Goal: Book appointment/travel/reservation

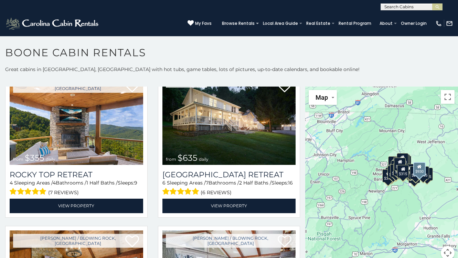
scroll to position [337, 0]
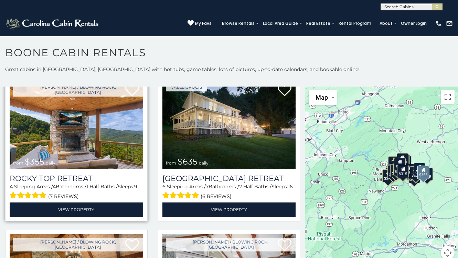
click at [103, 144] on img at bounding box center [77, 124] width 134 height 90
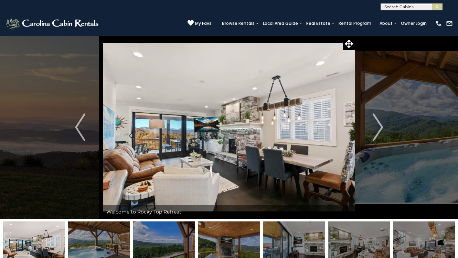
click at [235, 236] on img at bounding box center [229, 242] width 62 height 43
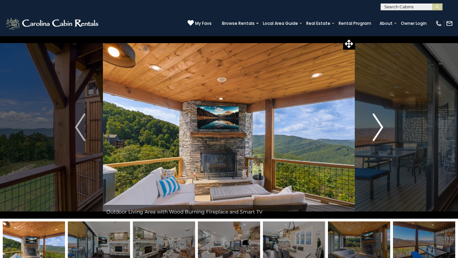
click at [382, 128] on img "Next" at bounding box center [378, 127] width 10 height 28
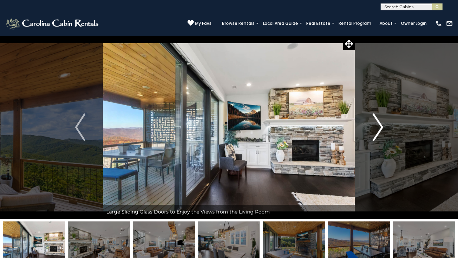
click at [382, 128] on img "Next" at bounding box center [378, 127] width 10 height 28
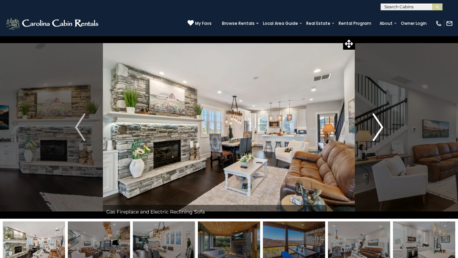
click at [382, 128] on img "Next" at bounding box center [378, 127] width 10 height 28
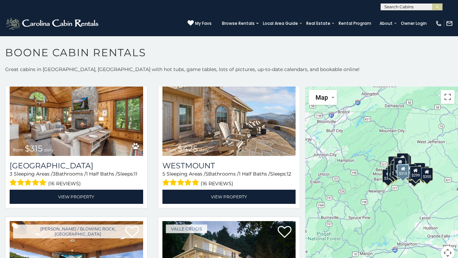
scroll to position [195, 0]
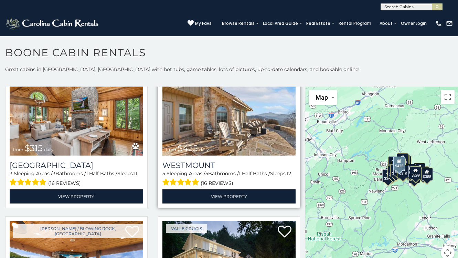
click at [234, 125] on img at bounding box center [230, 111] width 134 height 90
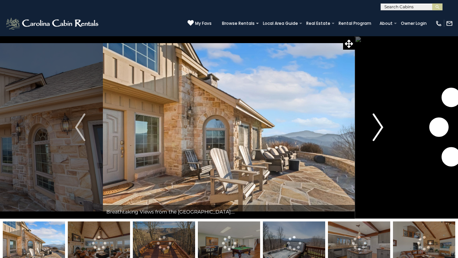
click at [382, 127] on img "Next" at bounding box center [378, 127] width 10 height 28
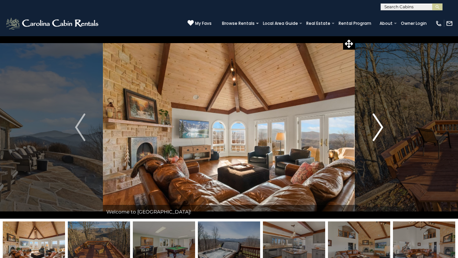
click at [382, 127] on img "Next" at bounding box center [378, 127] width 10 height 28
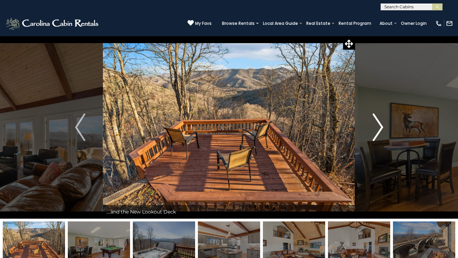
click at [382, 127] on img "Next" at bounding box center [378, 127] width 10 height 28
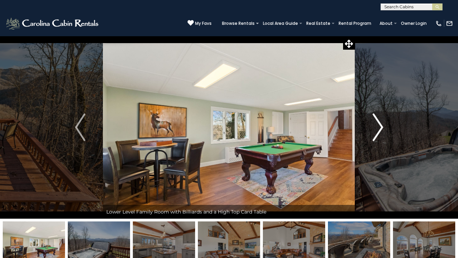
click at [382, 127] on img "Next" at bounding box center [378, 127] width 10 height 28
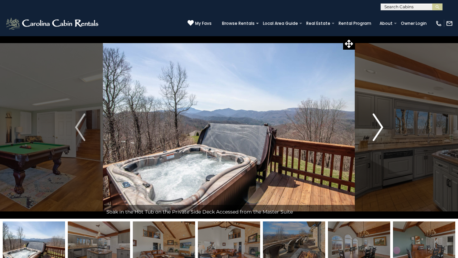
click at [382, 127] on img "Next" at bounding box center [378, 127] width 10 height 28
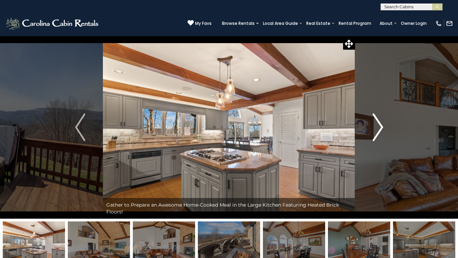
click at [382, 127] on img "Next" at bounding box center [378, 127] width 10 height 28
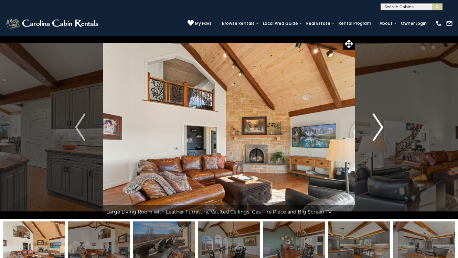
click at [382, 127] on img "Next" at bounding box center [378, 127] width 10 height 28
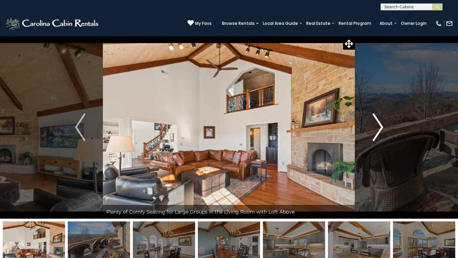
click at [382, 127] on img "Next" at bounding box center [378, 127] width 10 height 28
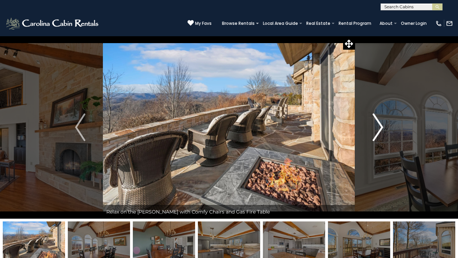
click at [382, 127] on img "Next" at bounding box center [378, 127] width 10 height 28
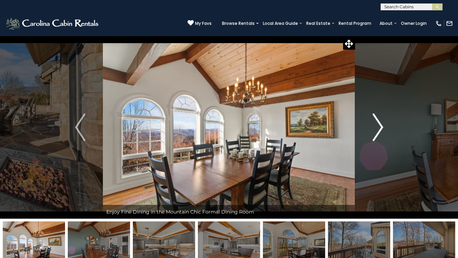
click at [382, 127] on img "Next" at bounding box center [378, 127] width 10 height 28
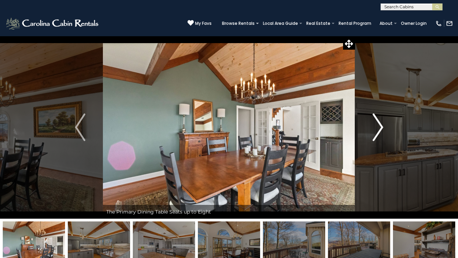
click at [382, 127] on img "Next" at bounding box center [378, 127] width 10 height 28
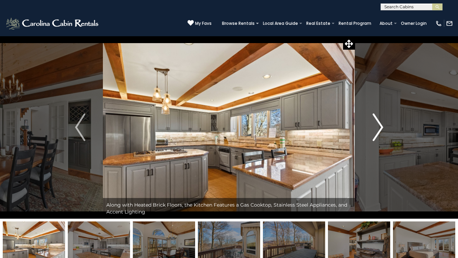
click at [382, 127] on img "Next" at bounding box center [378, 127] width 10 height 28
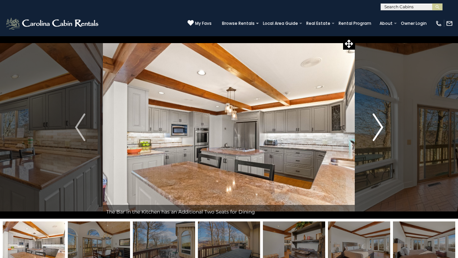
click at [382, 127] on img "Next" at bounding box center [378, 127] width 10 height 28
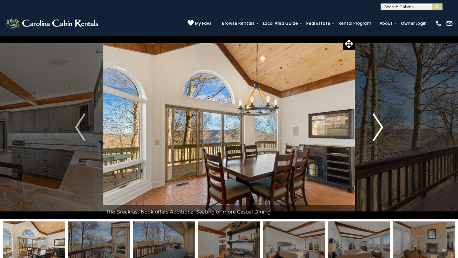
click at [382, 127] on img "Next" at bounding box center [378, 127] width 10 height 28
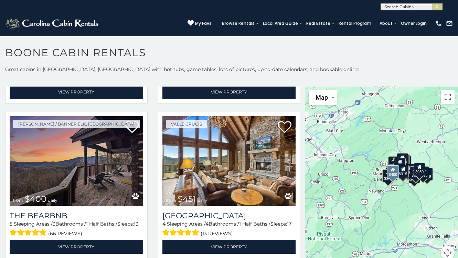
scroll to position [609, 0]
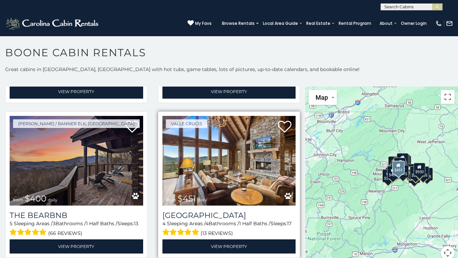
click at [223, 145] on img at bounding box center [230, 161] width 134 height 90
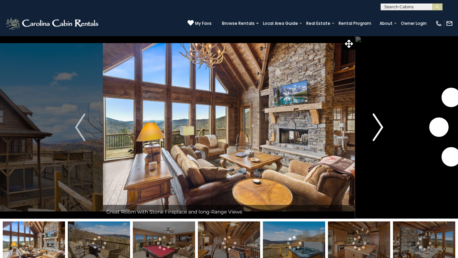
click at [381, 128] on img "Next" at bounding box center [378, 127] width 10 height 28
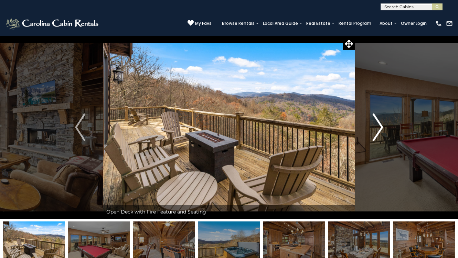
click at [381, 128] on img "Next" at bounding box center [378, 127] width 10 height 28
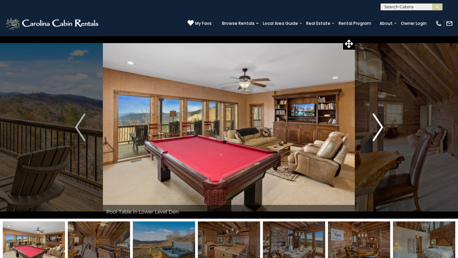
click at [381, 128] on img "Next" at bounding box center [378, 127] width 10 height 28
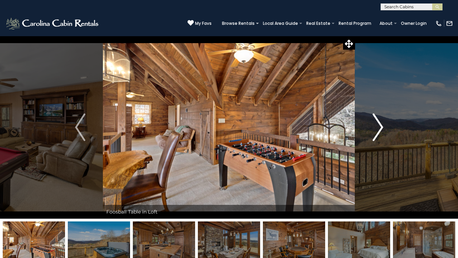
click at [381, 128] on img "Next" at bounding box center [378, 127] width 10 height 28
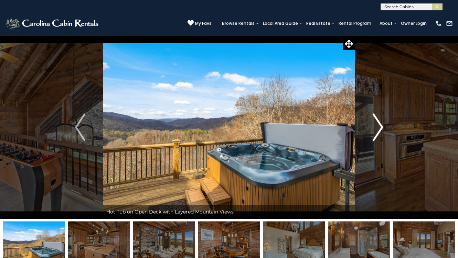
click at [381, 128] on img "Next" at bounding box center [378, 127] width 10 height 28
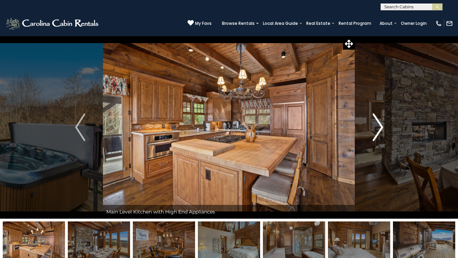
click at [381, 128] on img "Next" at bounding box center [378, 127] width 10 height 28
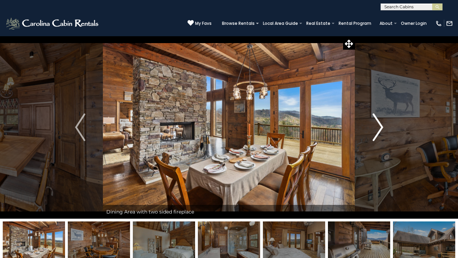
click at [381, 128] on img "Next" at bounding box center [378, 127] width 10 height 28
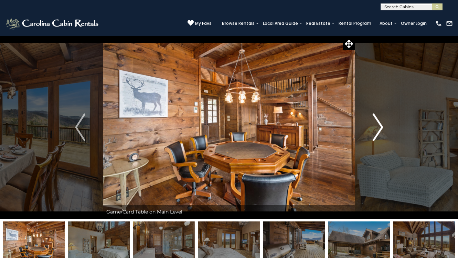
click at [381, 128] on img "Next" at bounding box center [378, 127] width 10 height 28
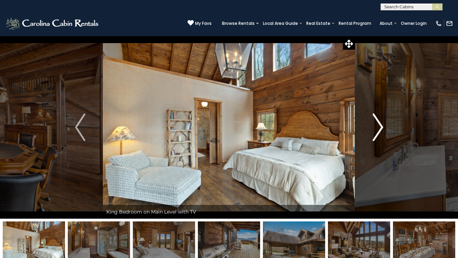
click at [381, 128] on img "Next" at bounding box center [378, 127] width 10 height 28
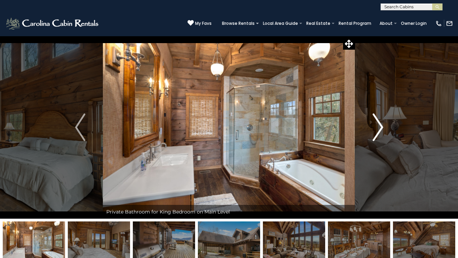
click at [381, 128] on img "Next" at bounding box center [378, 127] width 10 height 28
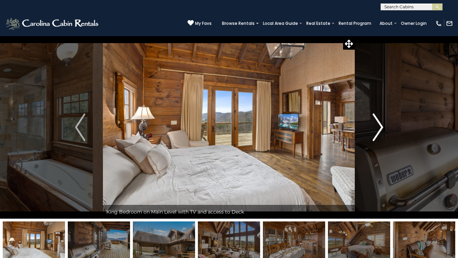
click at [381, 128] on img "Next" at bounding box center [378, 127] width 10 height 28
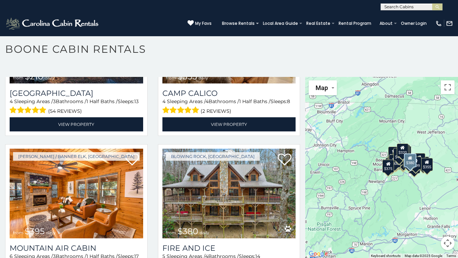
scroll to position [1958, 0]
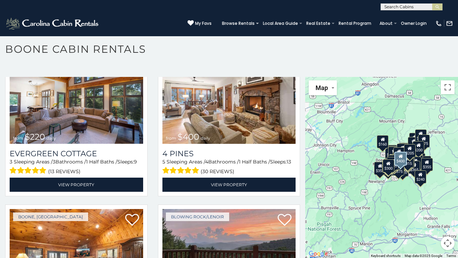
scroll to position [4179, 0]
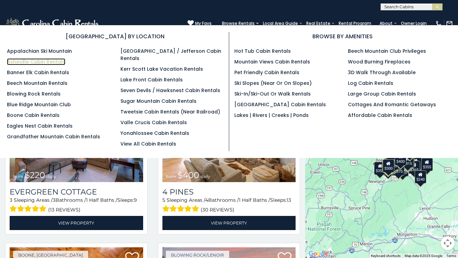
click at [51, 63] on link "Asheville Cabin Rentals" at bounding box center [36, 61] width 59 height 7
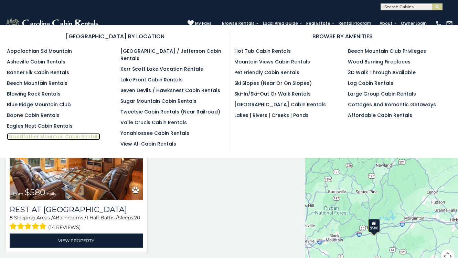
click at [73, 137] on link "Grandfather Mountain Cabin Rentals" at bounding box center [53, 136] width 93 height 7
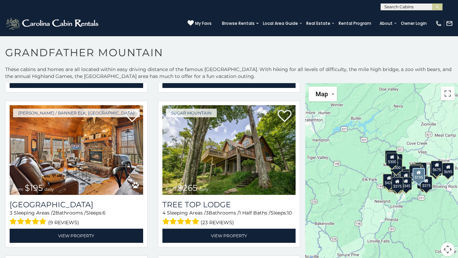
scroll to position [2008, 0]
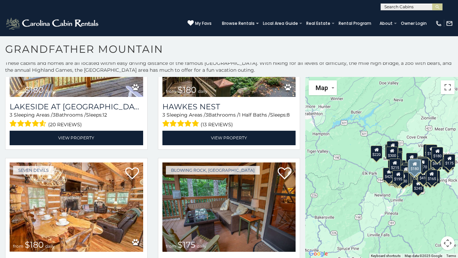
scroll to position [4884, 0]
